Goal: Task Accomplishment & Management: Manage account settings

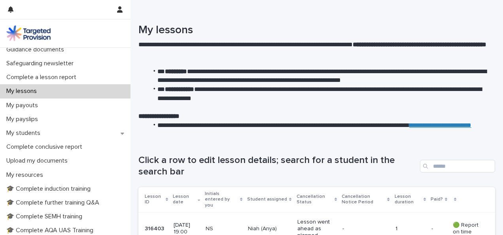
scroll to position [77, 0]
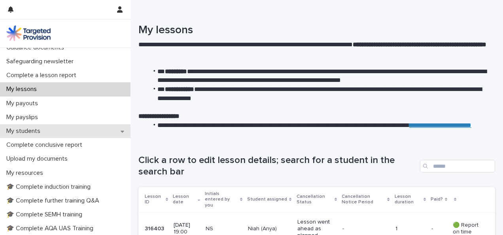
click at [53, 129] on div "My students" at bounding box center [65, 131] width 130 height 14
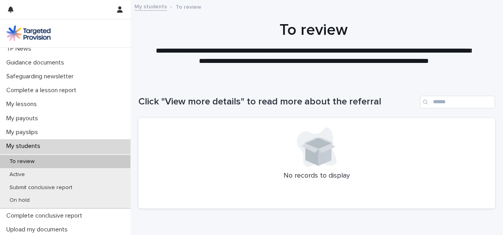
scroll to position [72, 0]
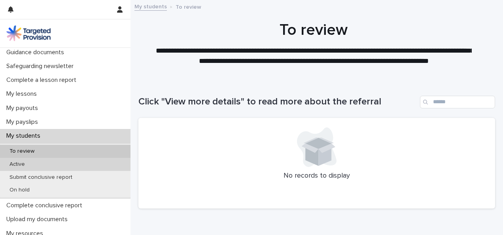
click at [37, 164] on div "Active" at bounding box center [65, 164] width 130 height 13
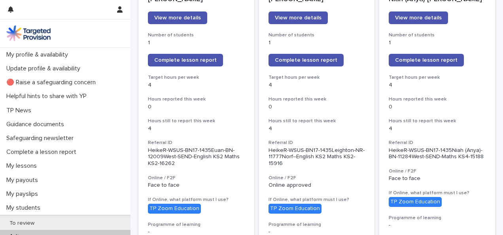
scroll to position [134, 0]
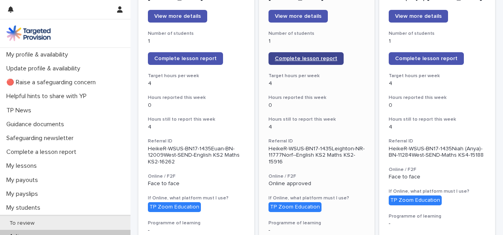
click at [290, 56] on span "Complete lesson report" at bounding box center [306, 59] width 62 height 6
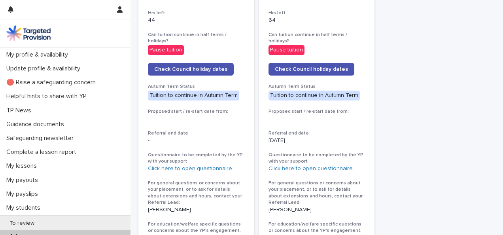
scroll to position [915, 0]
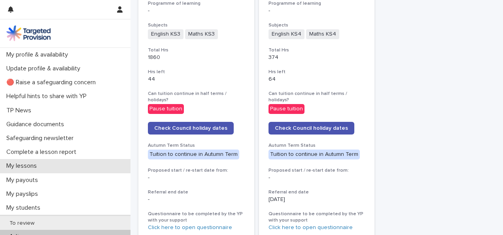
click at [69, 168] on div "My lessons" at bounding box center [65, 166] width 130 height 14
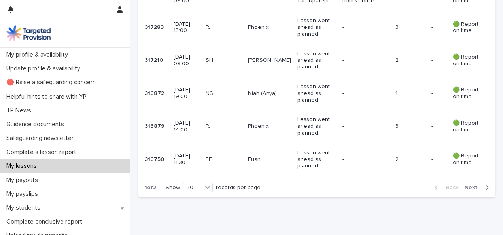
scroll to position [983, 0]
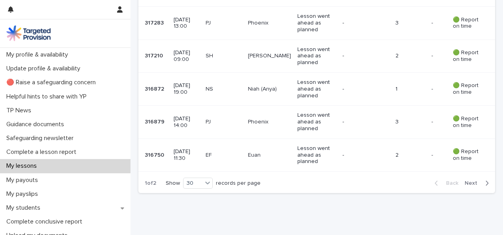
click at [469, 180] on span "Next" at bounding box center [472, 183] width 17 height 6
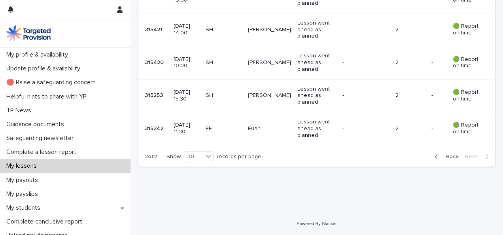
scroll to position [586, 0]
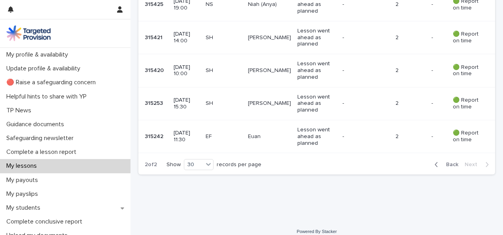
click at [445, 162] on span "Back" at bounding box center [449, 165] width 17 height 6
